Goal: Task Accomplishment & Management: Use online tool/utility

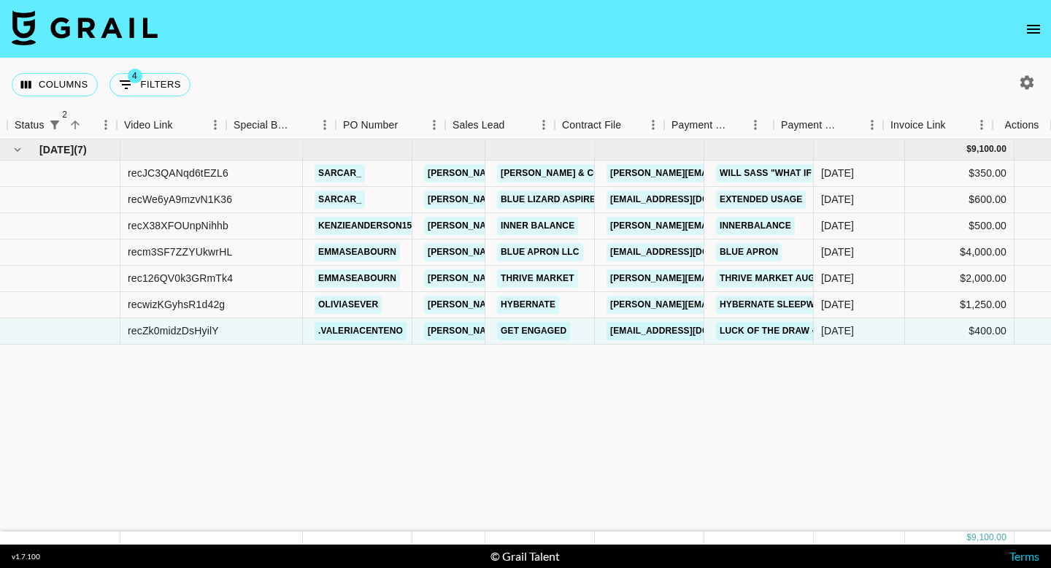
scroll to position [0, 1263]
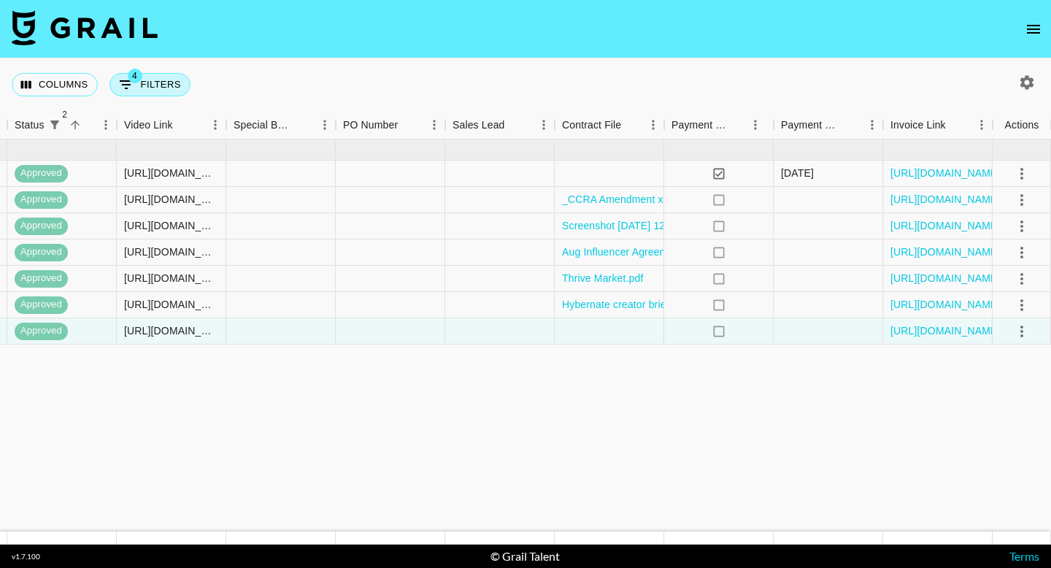
click at [161, 77] on button "4 Filters" at bounding box center [150, 84] width 81 height 23
select select "managerIds"
select select "monthDue2"
select select "[DATE]"
select select "status"
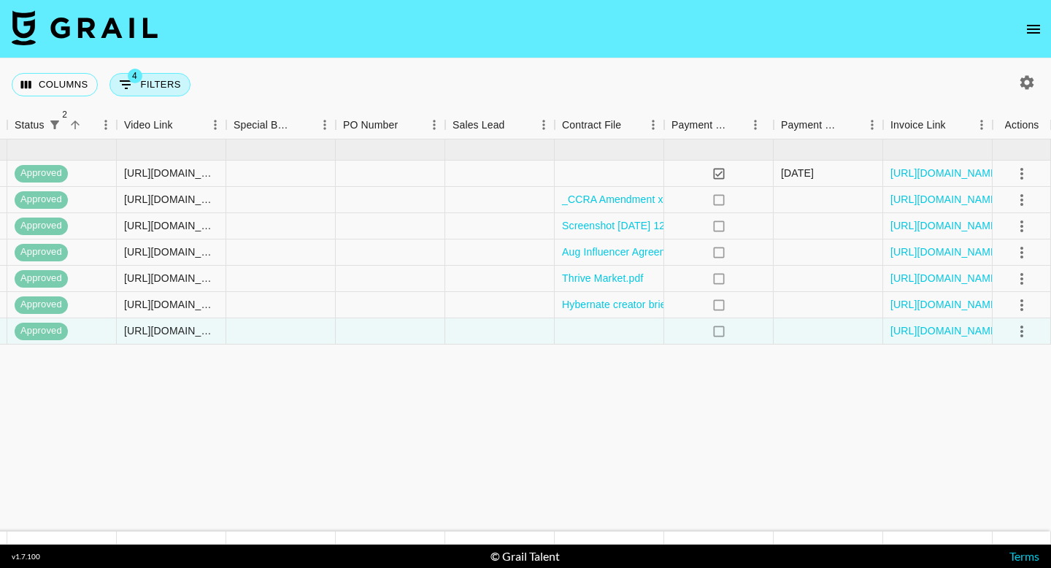
select select "not"
select select "declined"
select select "status"
select select "not"
select select "cancelled"
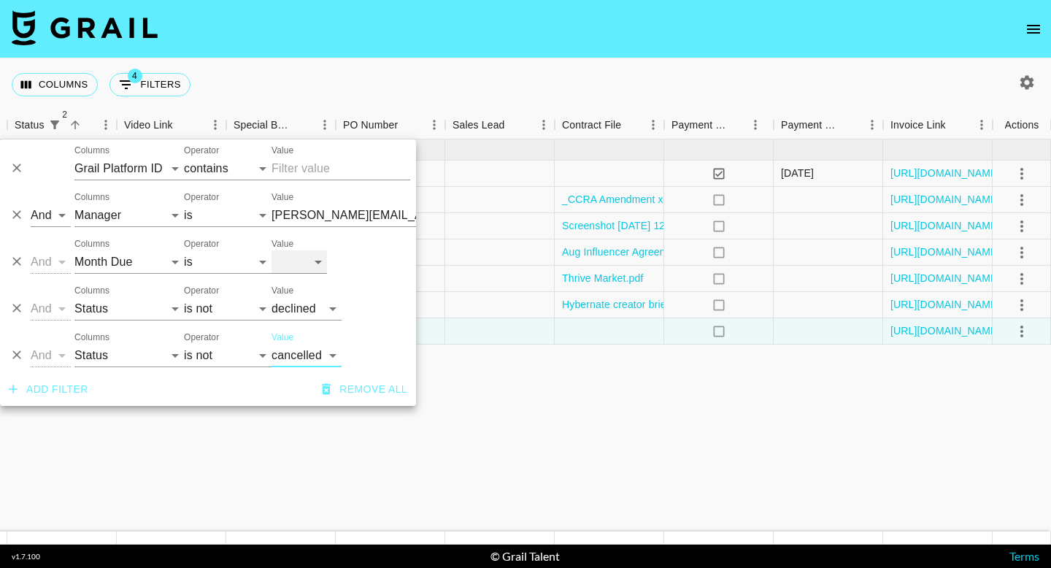
click at [296, 258] on select "[DATE] Aug '[DATE] Jun '[DATE] Apr '[DATE] Feb '[DATE] Dec '[DATE] Oct '[DATE] …" at bounding box center [299, 261] width 55 height 23
select select "[DATE]"
click at [272, 250] on select "[DATE] Aug '[DATE] Jun '[DATE] Apr '[DATE] Feb '[DATE] Dec '[DATE] Oct '[DATE] …" at bounding box center [299, 261] width 55 height 23
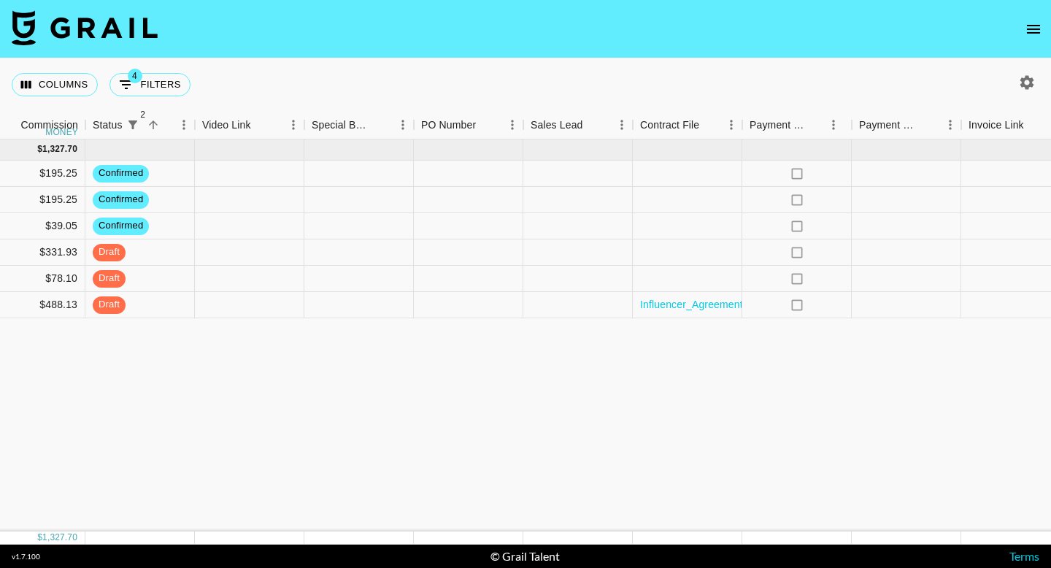
scroll to position [0, 1208]
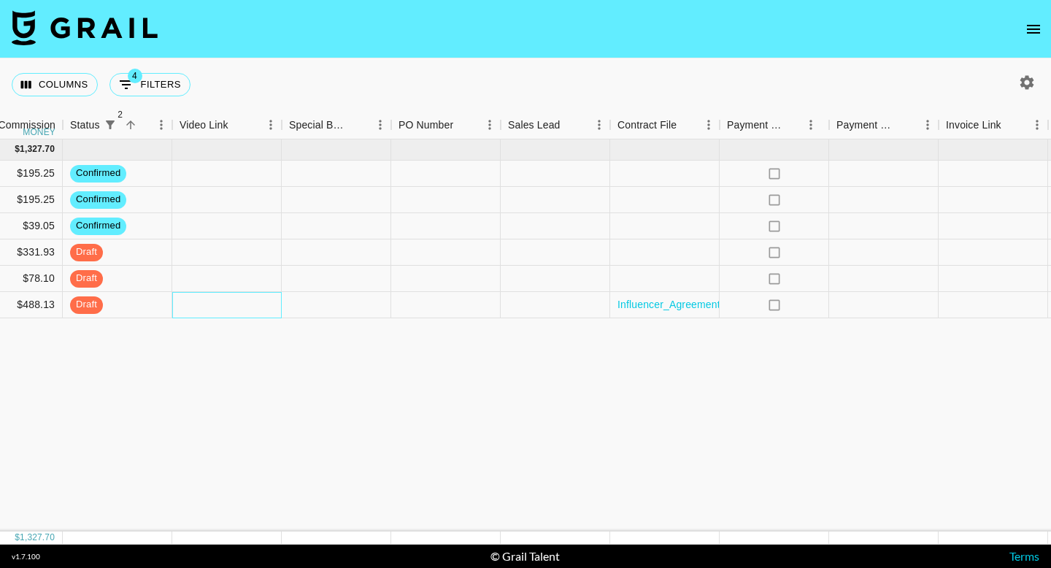
click at [230, 303] on div at bounding box center [227, 305] width 110 height 26
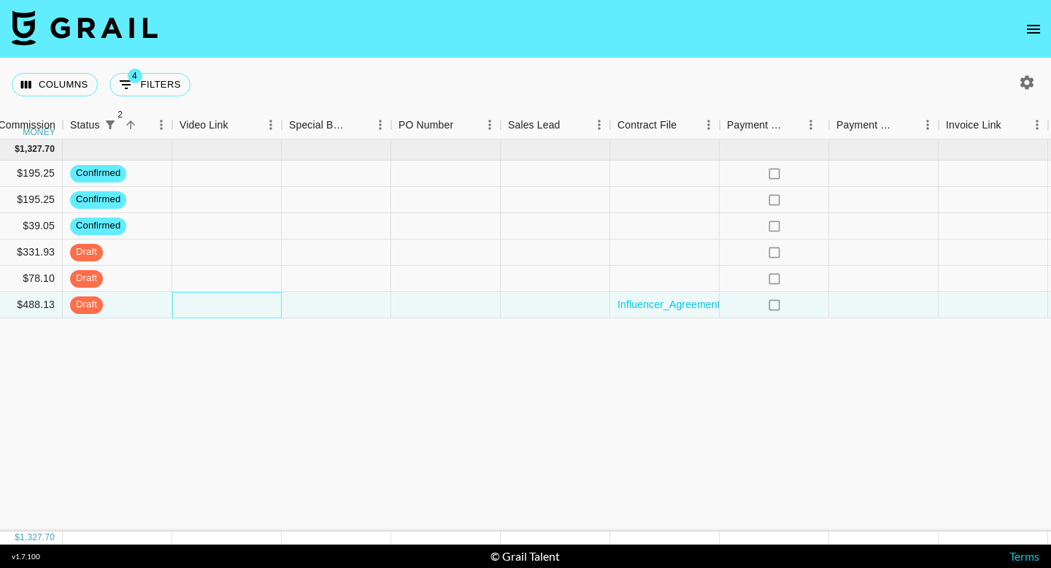
click at [230, 303] on div at bounding box center [227, 305] width 110 height 26
type input "[URL][DOMAIN_NAME]"
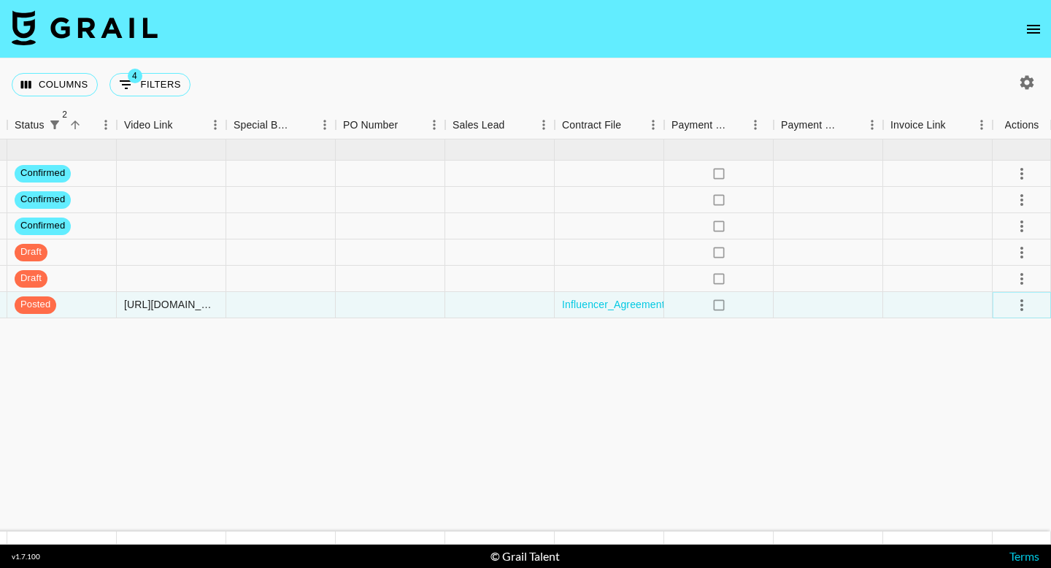
click at [1020, 302] on icon "select merge strategy" at bounding box center [1022, 305] width 18 height 18
click at [1011, 437] on div "Approve" at bounding box center [990, 442] width 45 height 18
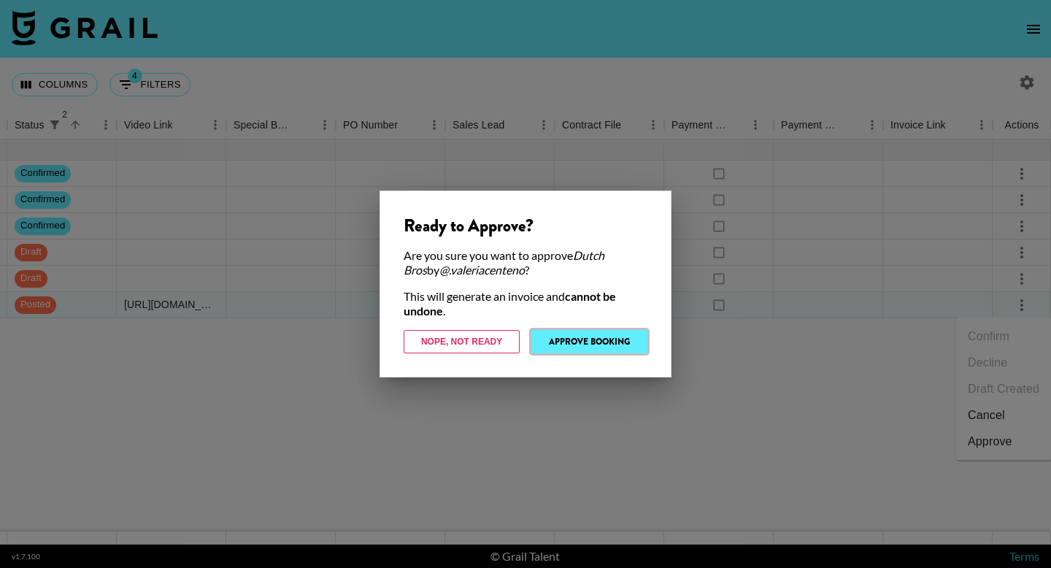
click at [605, 347] on button "Approve Booking" at bounding box center [590, 341] width 116 height 23
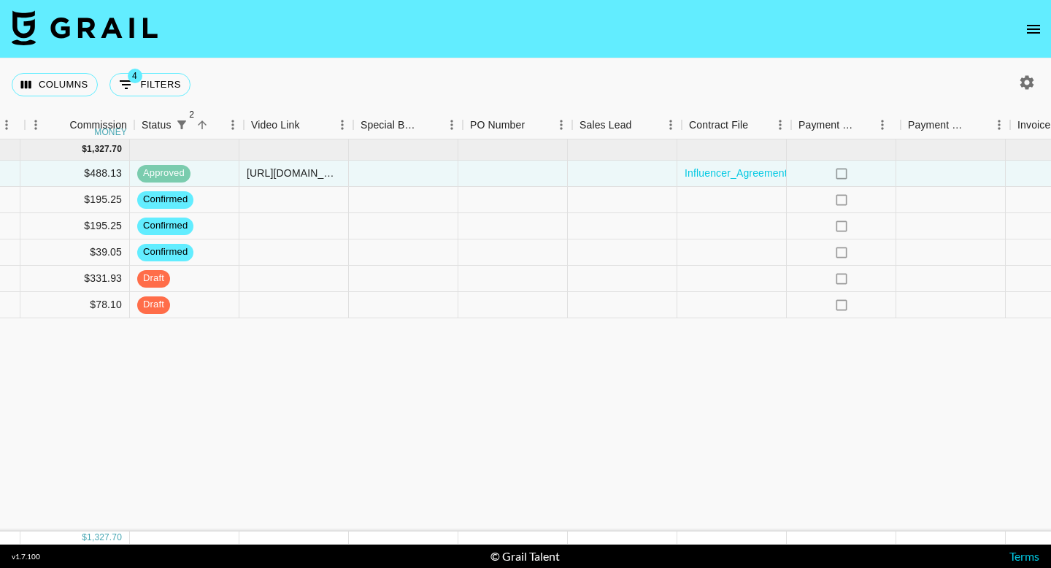
scroll to position [0, 1136]
